Goal: Check status: Check status

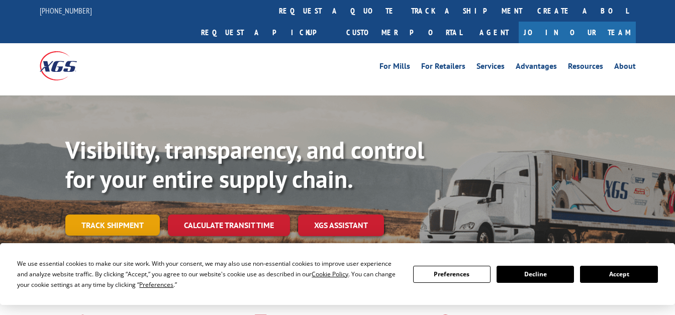
click at [121, 215] on link "Track shipment" at bounding box center [112, 225] width 95 height 21
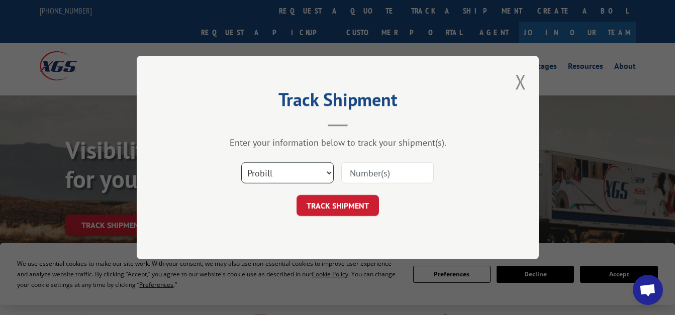
click at [298, 169] on select "Select category... Probill BOL PO" at bounding box center [287, 172] width 93 height 21
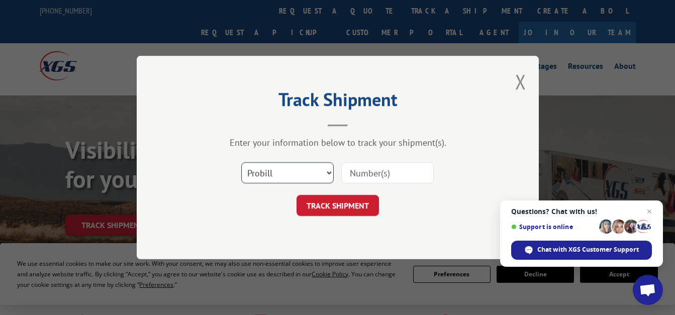
click at [241, 162] on select "Select category... Probill BOL PO" at bounding box center [287, 172] width 93 height 21
click at [372, 173] on input at bounding box center [387, 172] width 93 height 21
type input "17207825"
click at [345, 198] on button "TRACK SHIPMENT" at bounding box center [338, 205] width 82 height 21
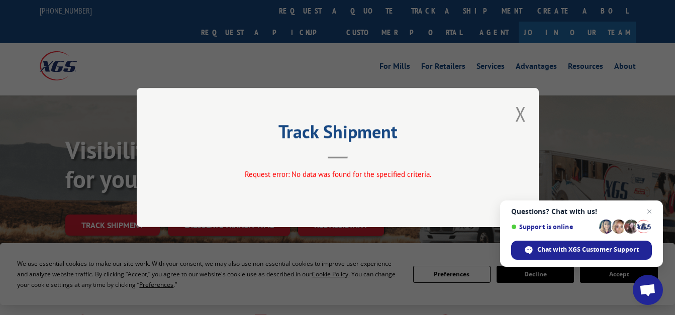
click at [521, 120] on button "Close modal" at bounding box center [520, 114] width 11 height 27
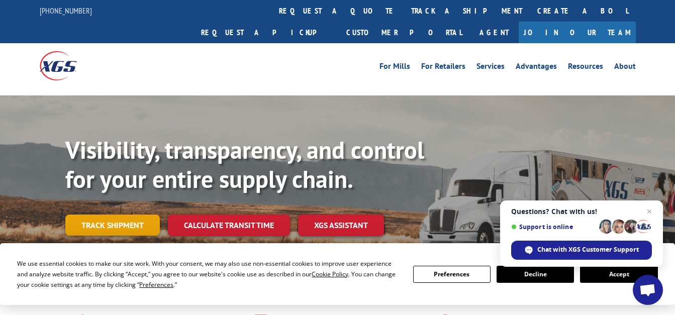
click at [81, 215] on link "Track shipment" at bounding box center [112, 225] width 95 height 21
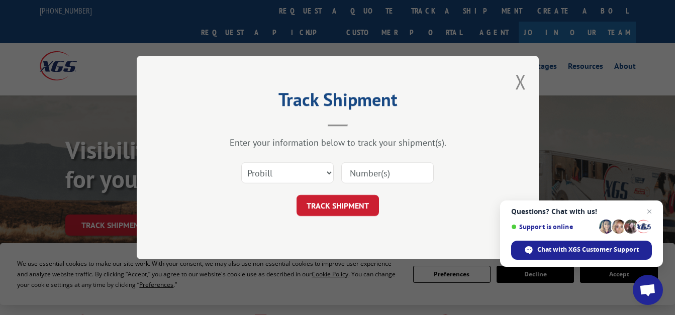
click at [390, 171] on input at bounding box center [387, 172] width 93 height 21
type input "17207825"
click at [361, 206] on button "TRACK SHIPMENT" at bounding box center [338, 205] width 82 height 21
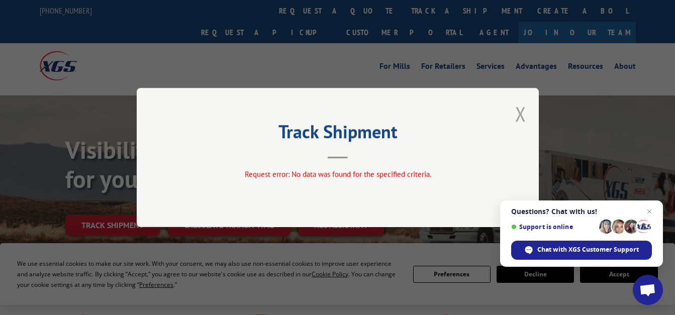
click at [520, 117] on button "Close modal" at bounding box center [520, 114] width 11 height 27
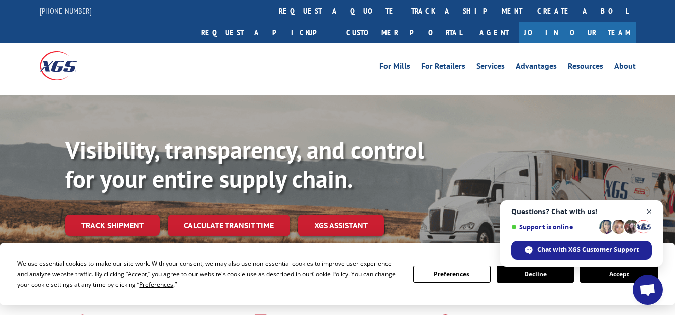
click at [652, 211] on span "Close chat" at bounding box center [650, 212] width 13 height 13
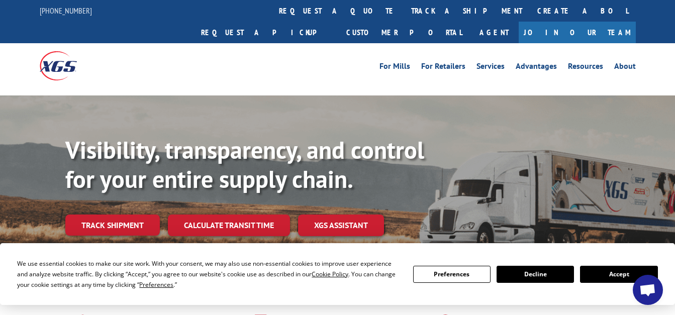
click at [527, 277] on button "Decline" at bounding box center [535, 274] width 77 height 17
